Goal: Transaction & Acquisition: Purchase product/service

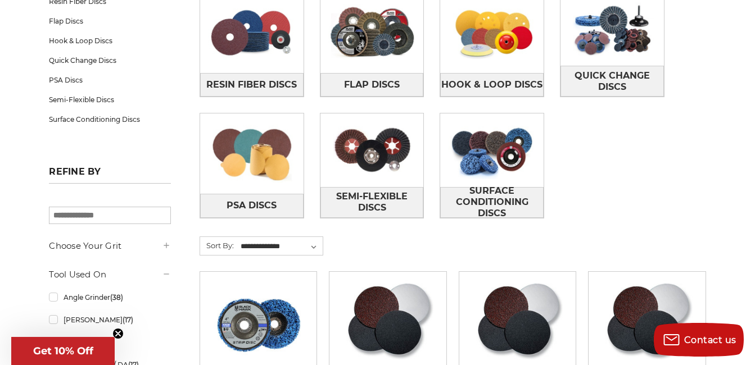
scroll to position [276, 0]
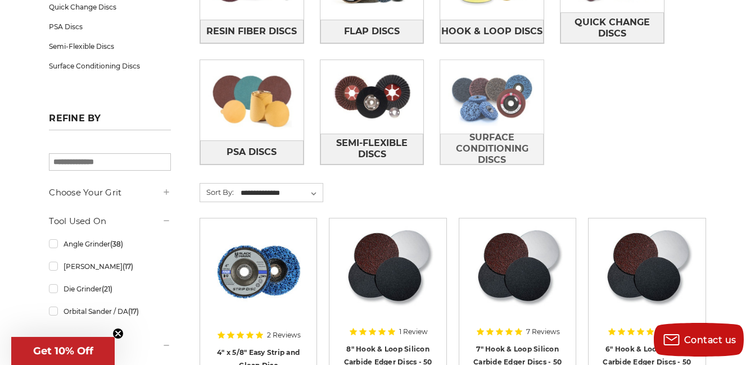
click at [500, 106] on img at bounding box center [491, 96] width 103 height 73
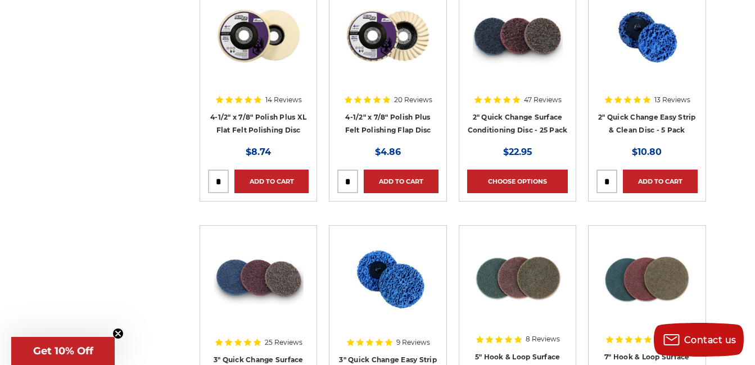
scroll to position [1162, 0]
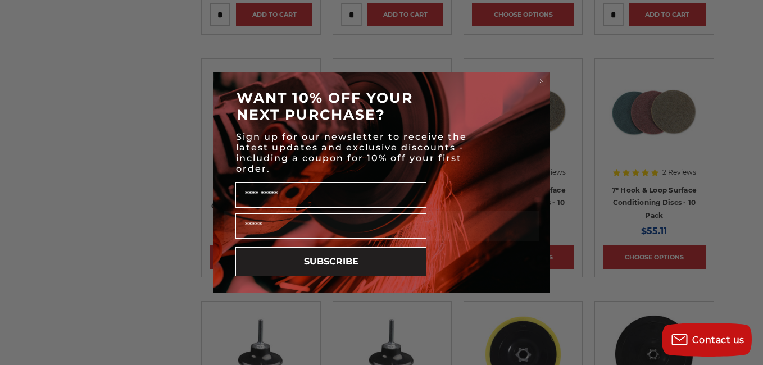
click at [754, 180] on html "Free Shipping on orders over $149 CONTACT US Monday - Friday (excluding holiday…" at bounding box center [381, 251] width 763 height 2826
click at [538, 78] on circle "Close dialog" at bounding box center [542, 80] width 11 height 11
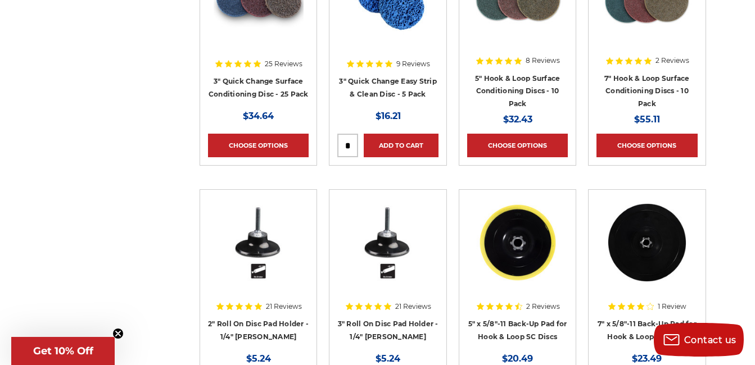
scroll to position [1088, 0]
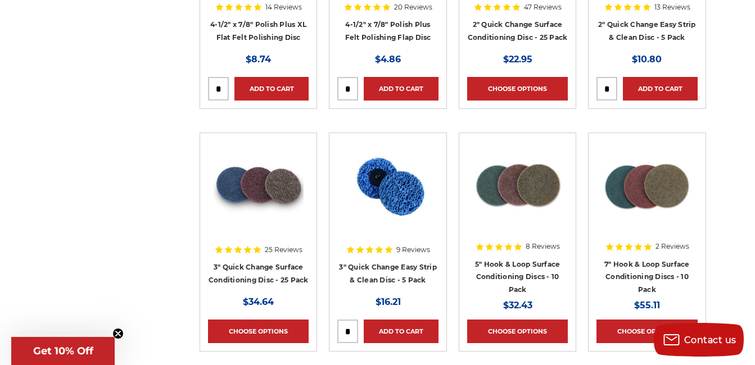
click at [387, 188] on img at bounding box center [388, 186] width 90 height 90
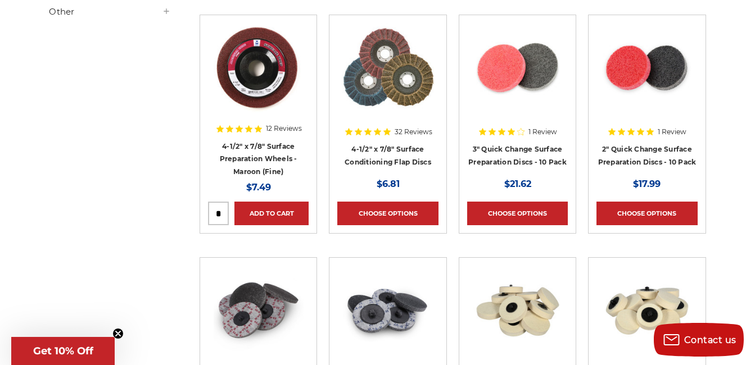
scroll to position [471, 0]
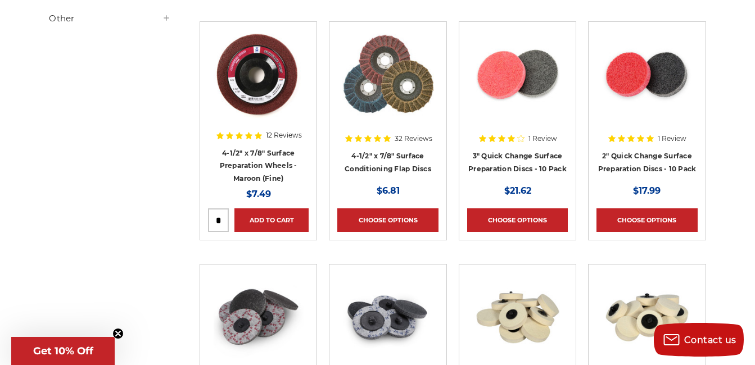
click at [533, 80] on img at bounding box center [518, 75] width 90 height 90
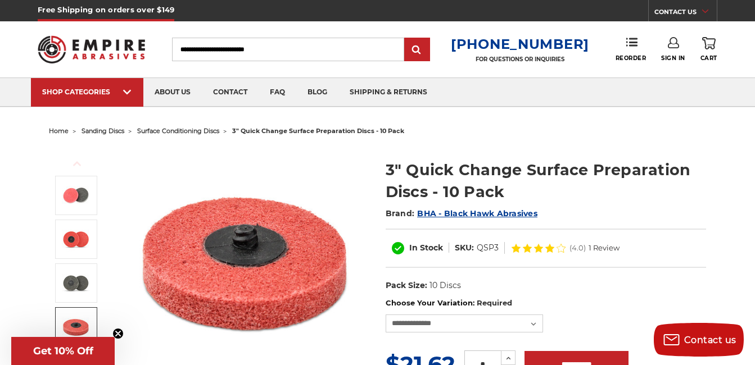
click at [72, 322] on img at bounding box center [76, 327] width 28 height 28
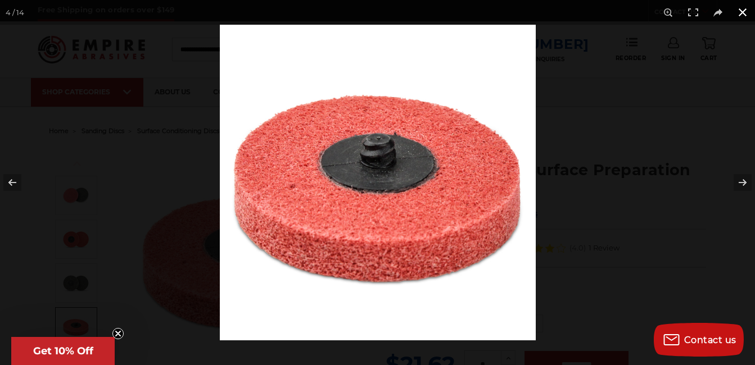
click at [746, 11] on button at bounding box center [742, 12] width 25 height 25
